Goal: Download file/media

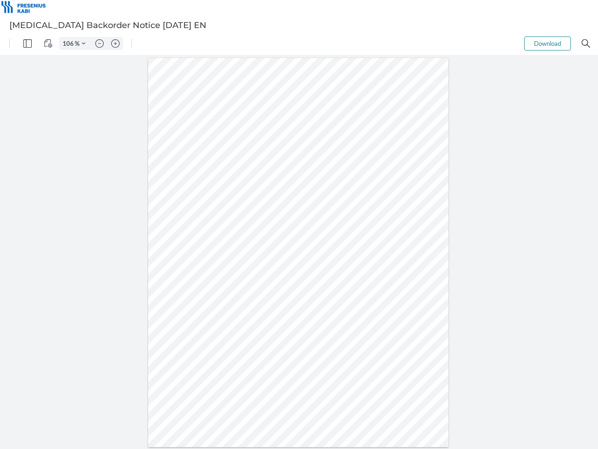
click at [28, 43] on img "Panel" at bounding box center [27, 43] width 8 height 8
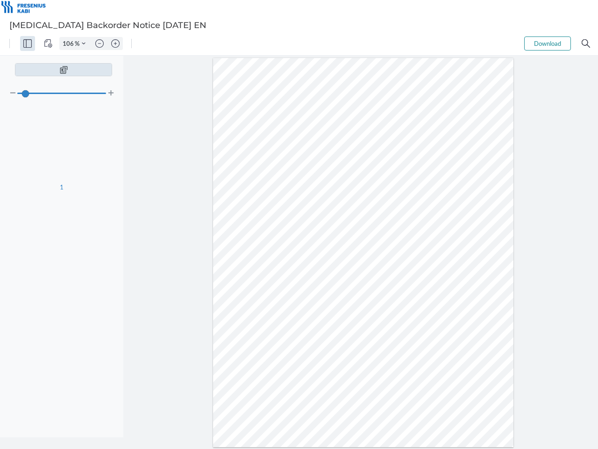
click at [48, 43] on img "View Controls" at bounding box center [48, 43] width 8 height 8
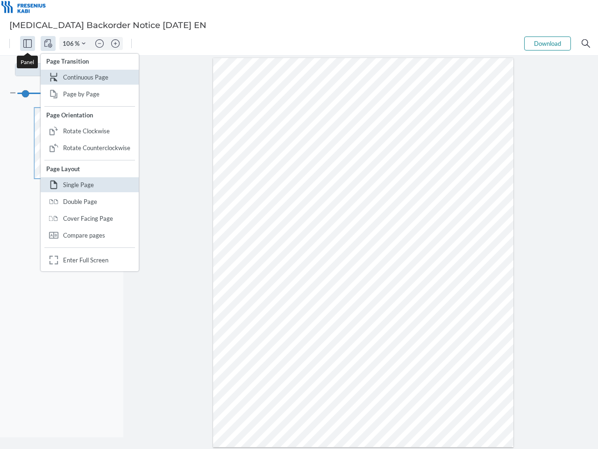
click at [70, 43] on input "106" at bounding box center [67, 43] width 15 height 8
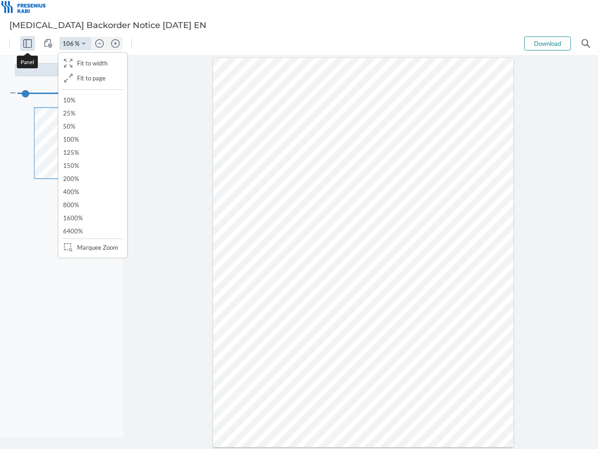
click at [84, 43] on img "Zoom Controls" at bounding box center [84, 44] width 4 height 4
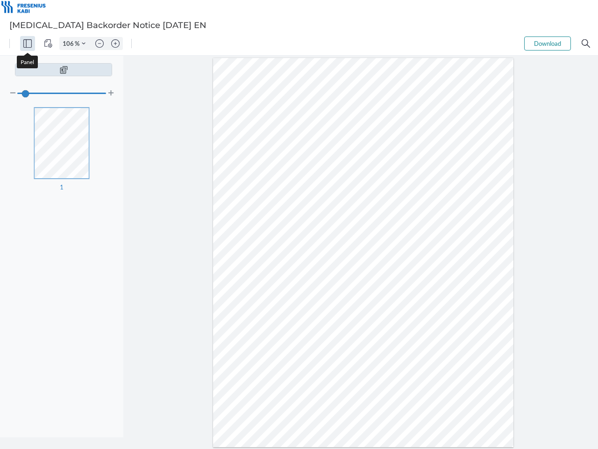
click at [100, 43] on img "Zoom out" at bounding box center [99, 43] width 8 height 8
click at [115, 43] on img "Zoom in" at bounding box center [115, 43] width 8 height 8
type input "106"
click at [548, 43] on button "Download" at bounding box center [547, 43] width 47 height 14
click at [586, 43] on img "Search" at bounding box center [586, 43] width 8 height 8
